Goal: Navigation & Orientation: Find specific page/section

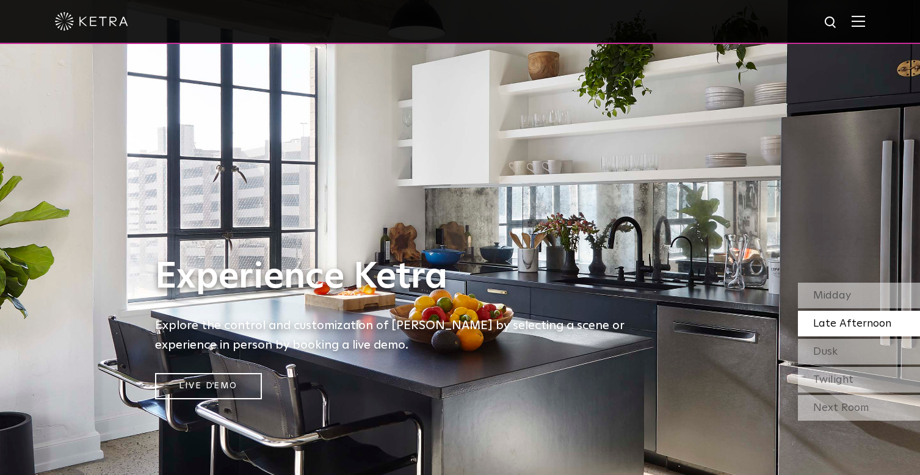
click at [865, 25] on img at bounding box center [858, 21] width 13 height 12
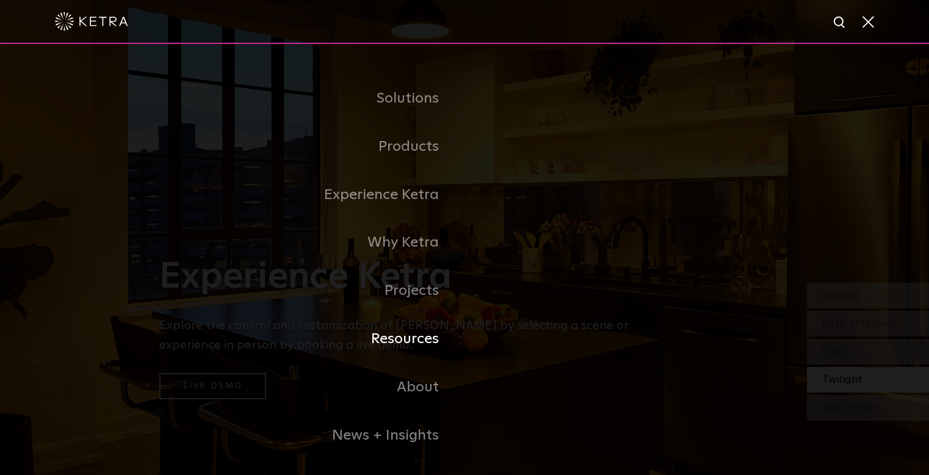
click at [411, 337] on link "Resources" at bounding box center [311, 339] width 305 height 48
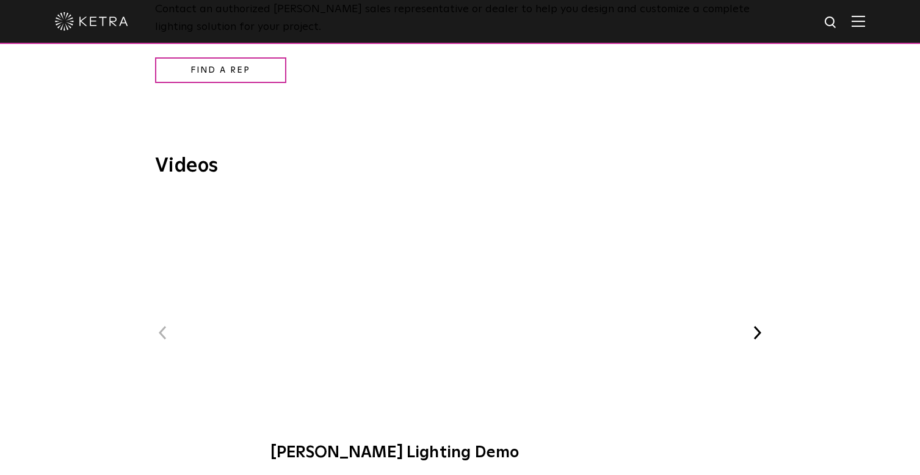
scroll to position [1648, 0]
